Goal: Find specific page/section: Find specific page/section

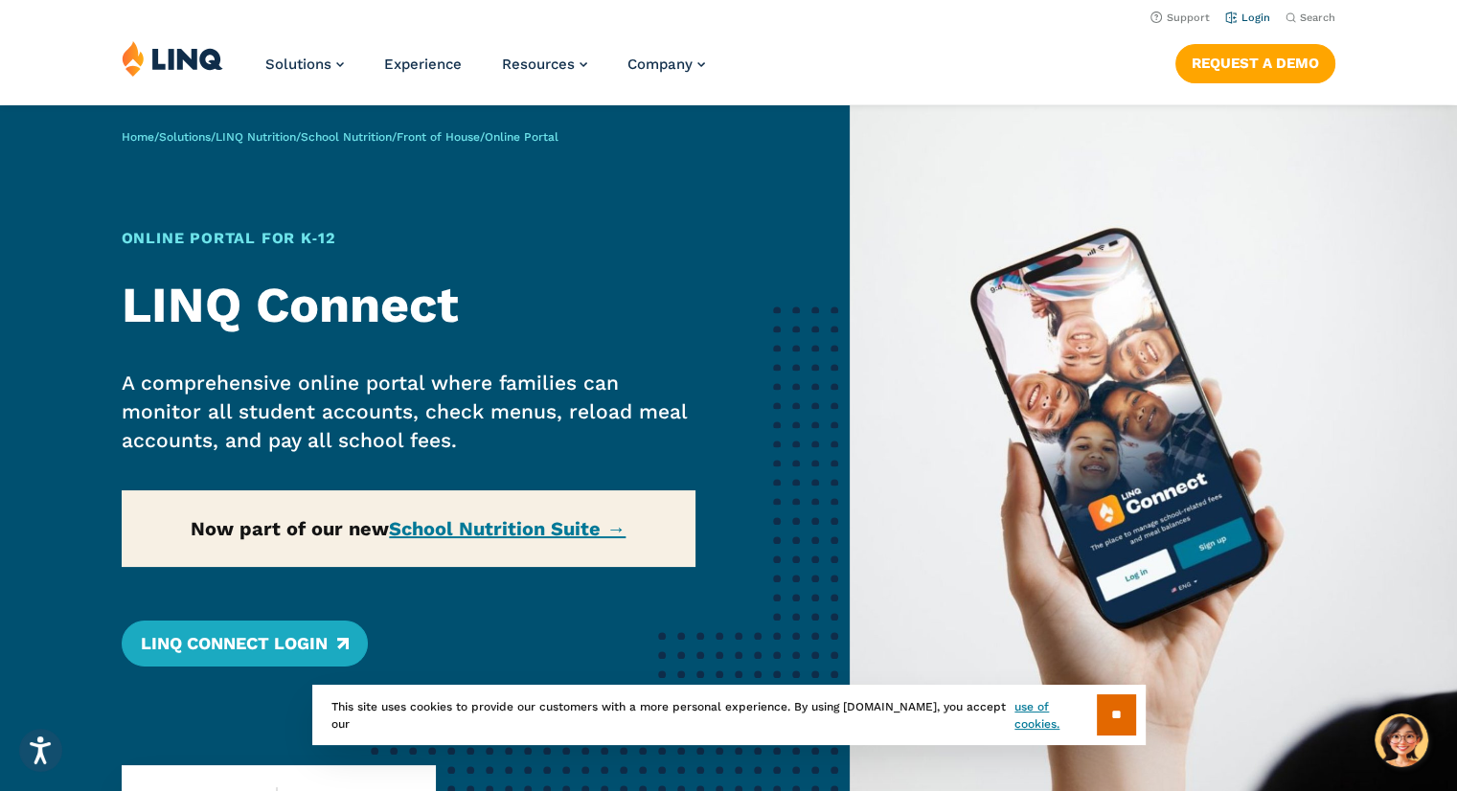
click at [1263, 16] on link "Login" at bounding box center [1247, 17] width 45 height 12
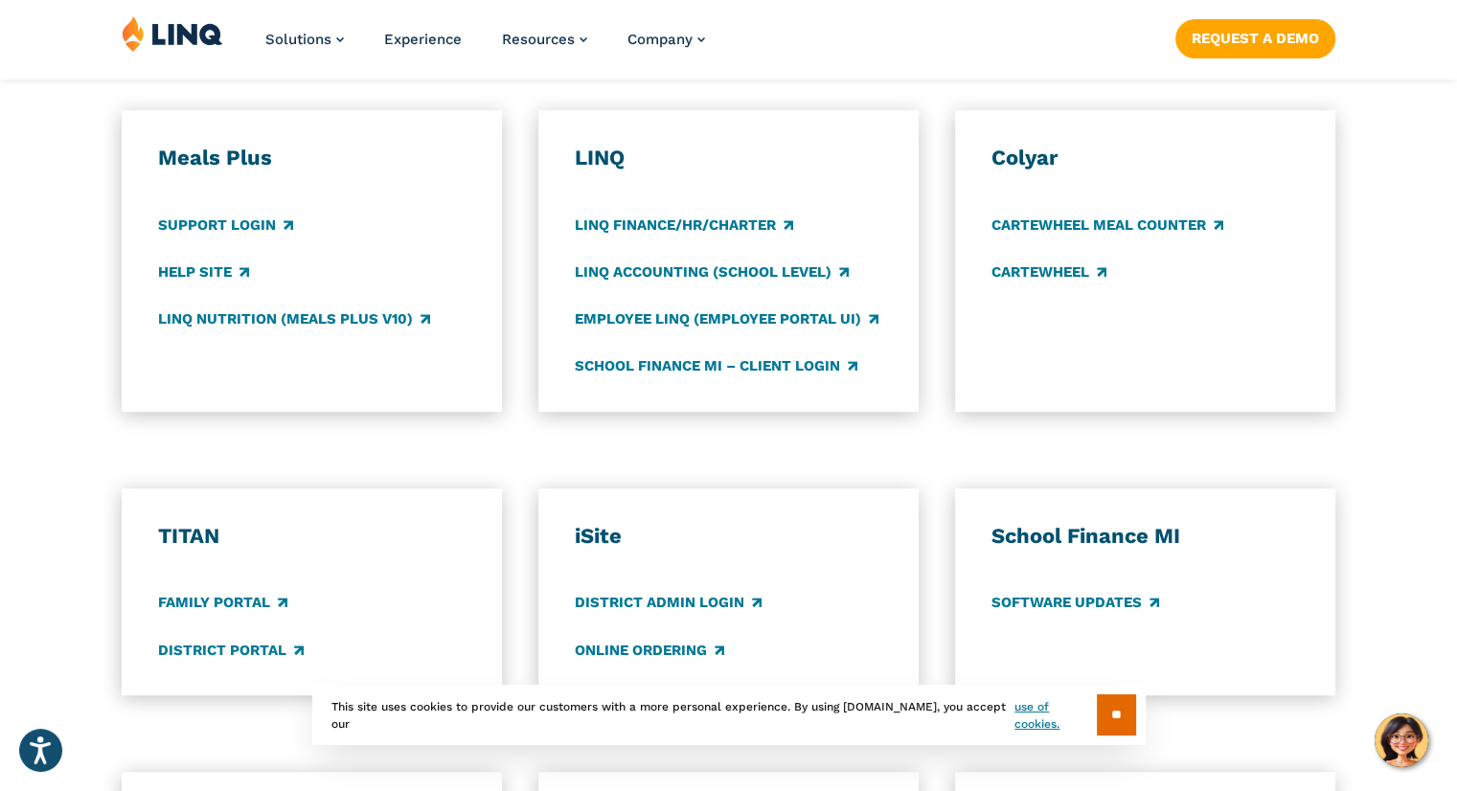
scroll to position [1053, 0]
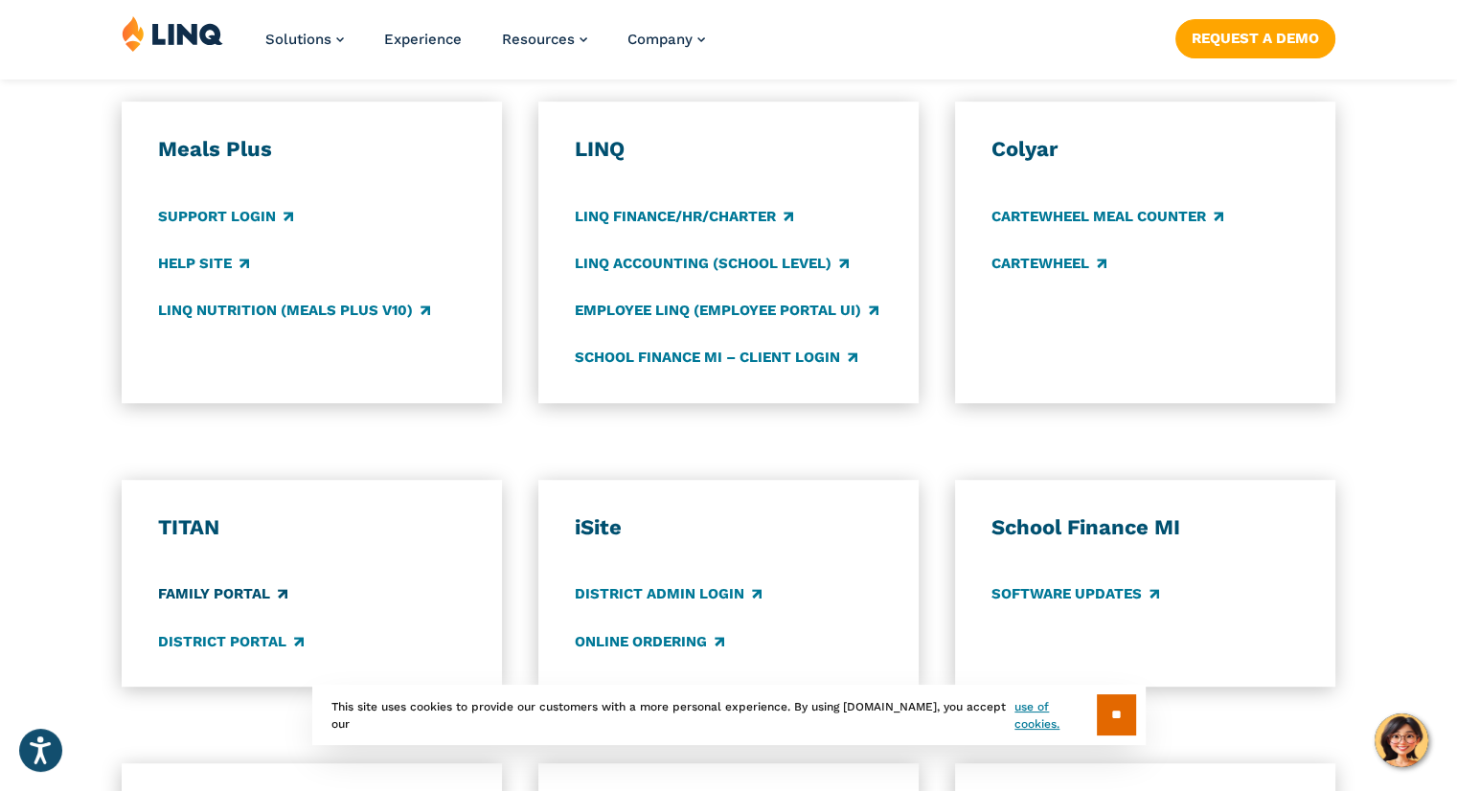
click at [231, 599] on link "Family Portal" at bounding box center [222, 594] width 129 height 21
